Goal: Information Seeking & Learning: Learn about a topic

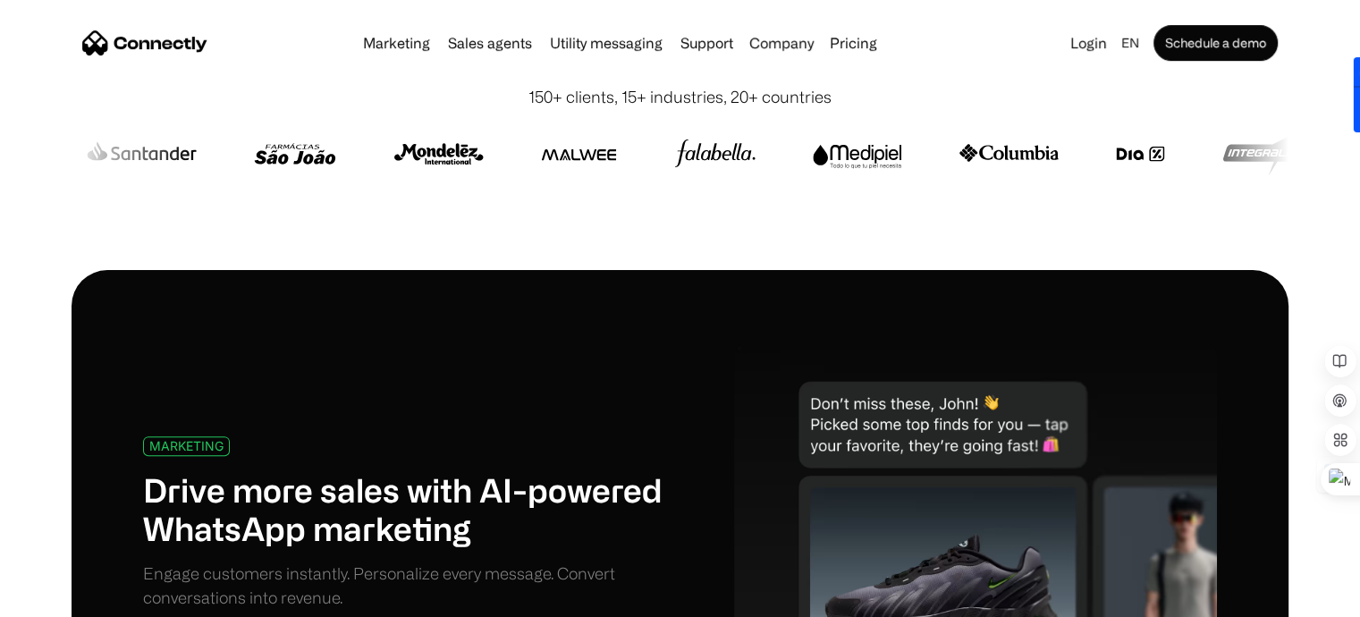
scroll to position [536, 0]
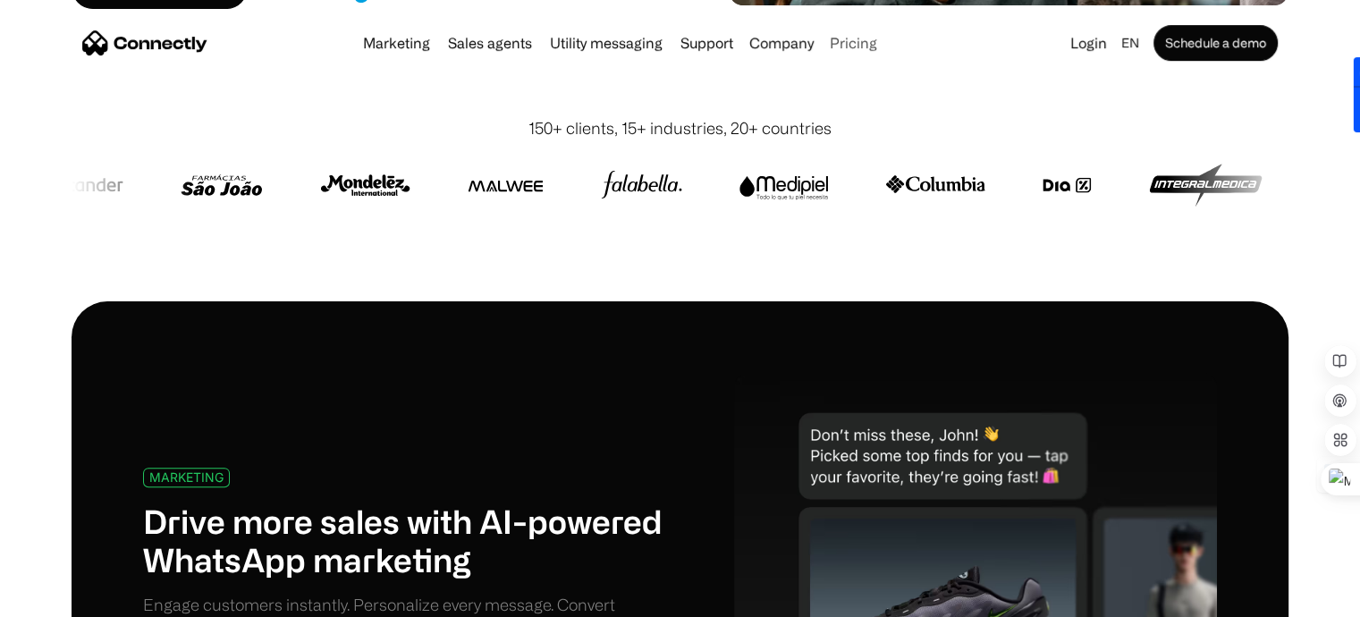
click at [855, 44] on link "Pricing" at bounding box center [854, 43] width 62 height 14
